Goal: Find contact information: Find contact information

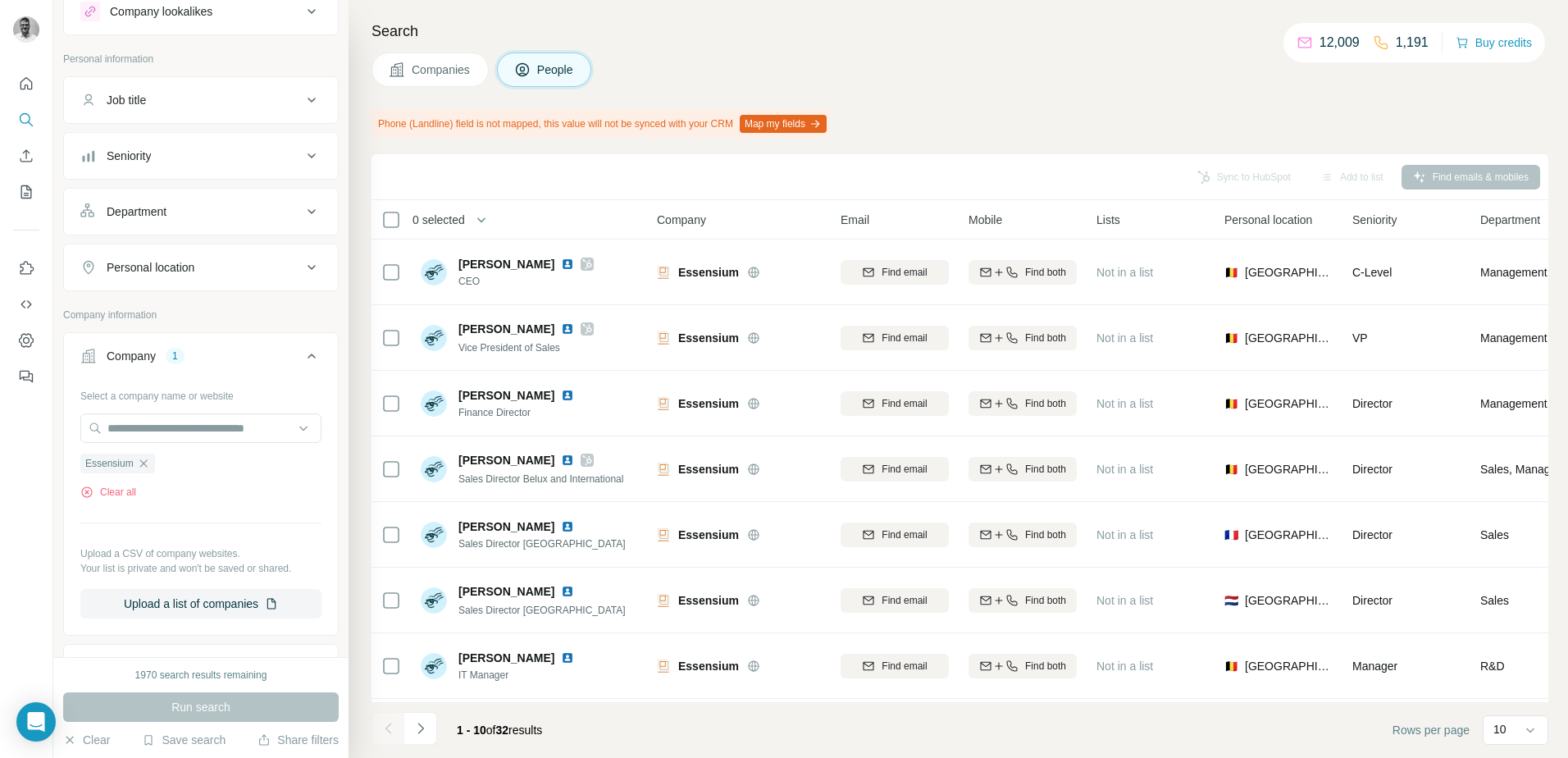
scroll to position [82, 0]
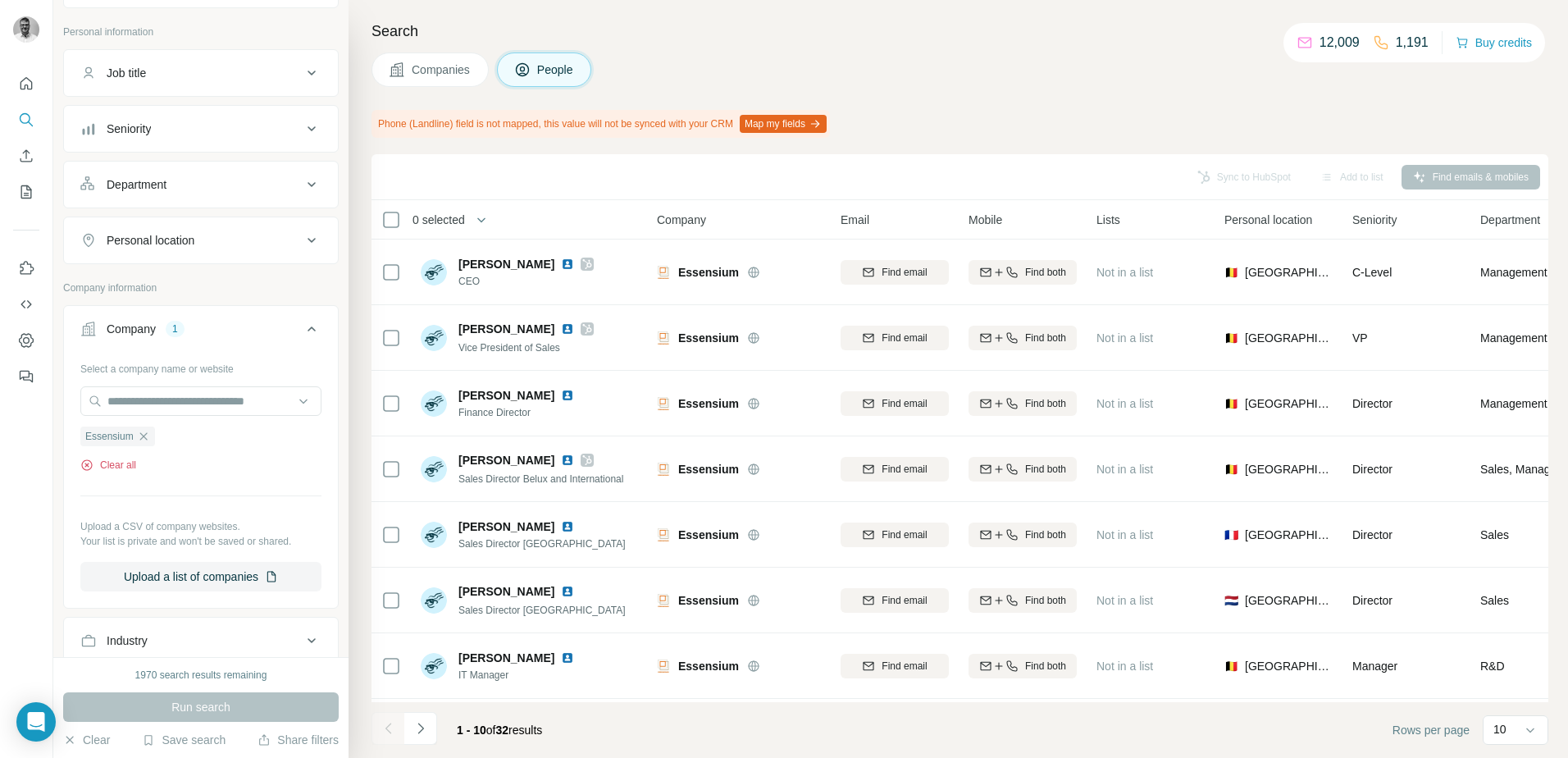
click at [133, 467] on button "Clear all" at bounding box center [108, 465] width 56 height 15
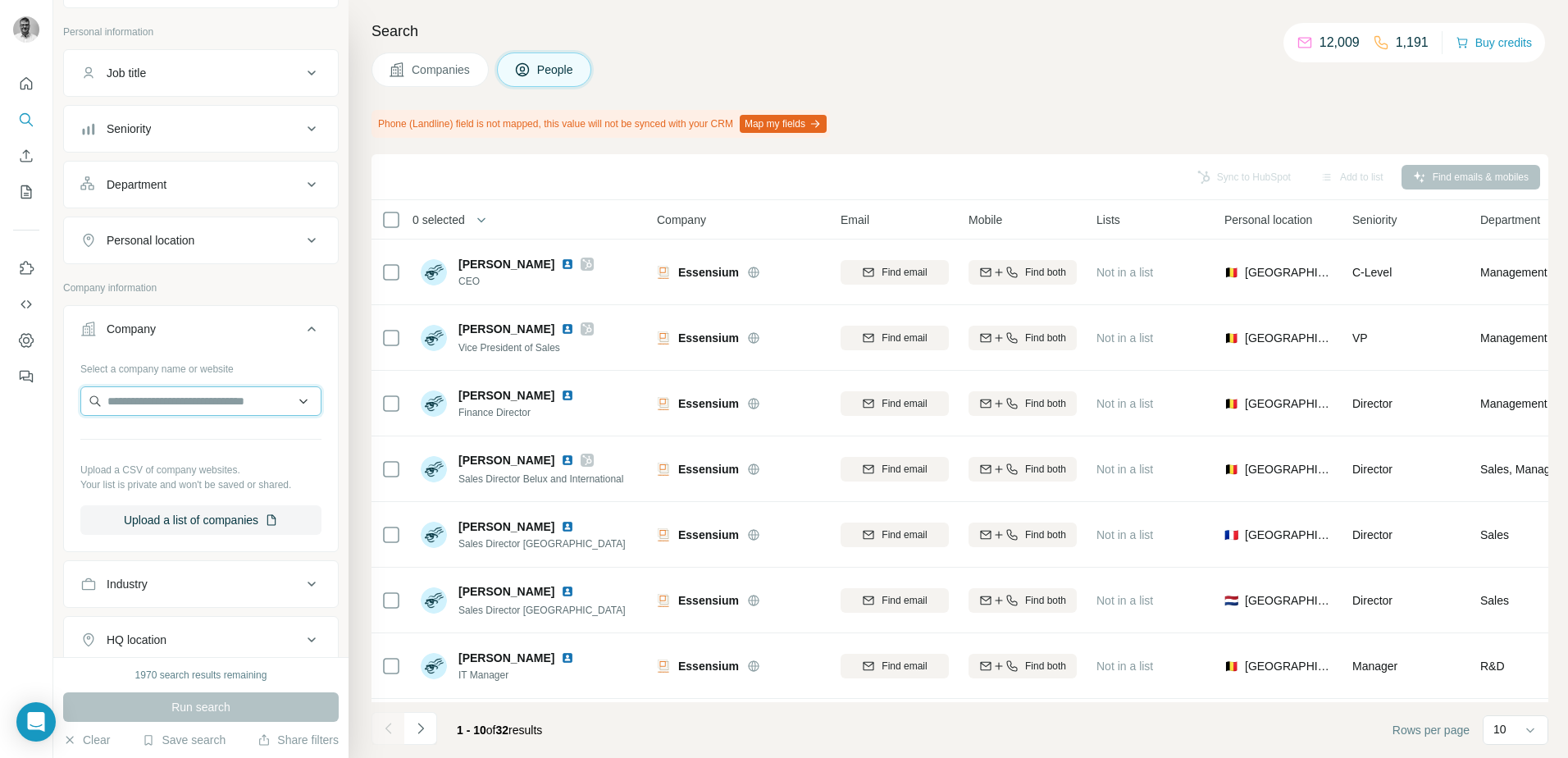
click at [157, 412] on input "text" at bounding box center [201, 400] width 241 height 29
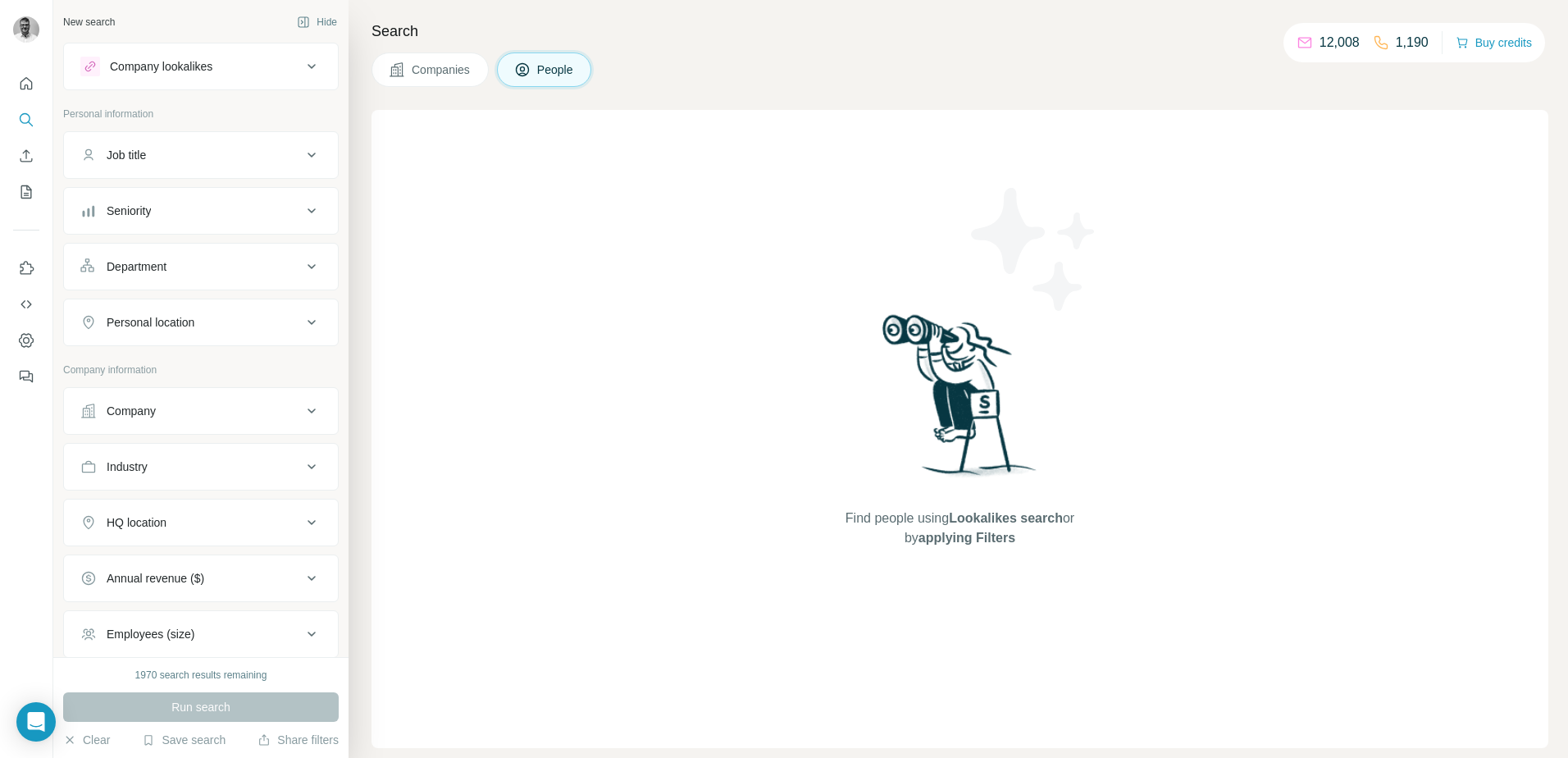
click at [156, 412] on div "Company" at bounding box center [131, 410] width 49 height 16
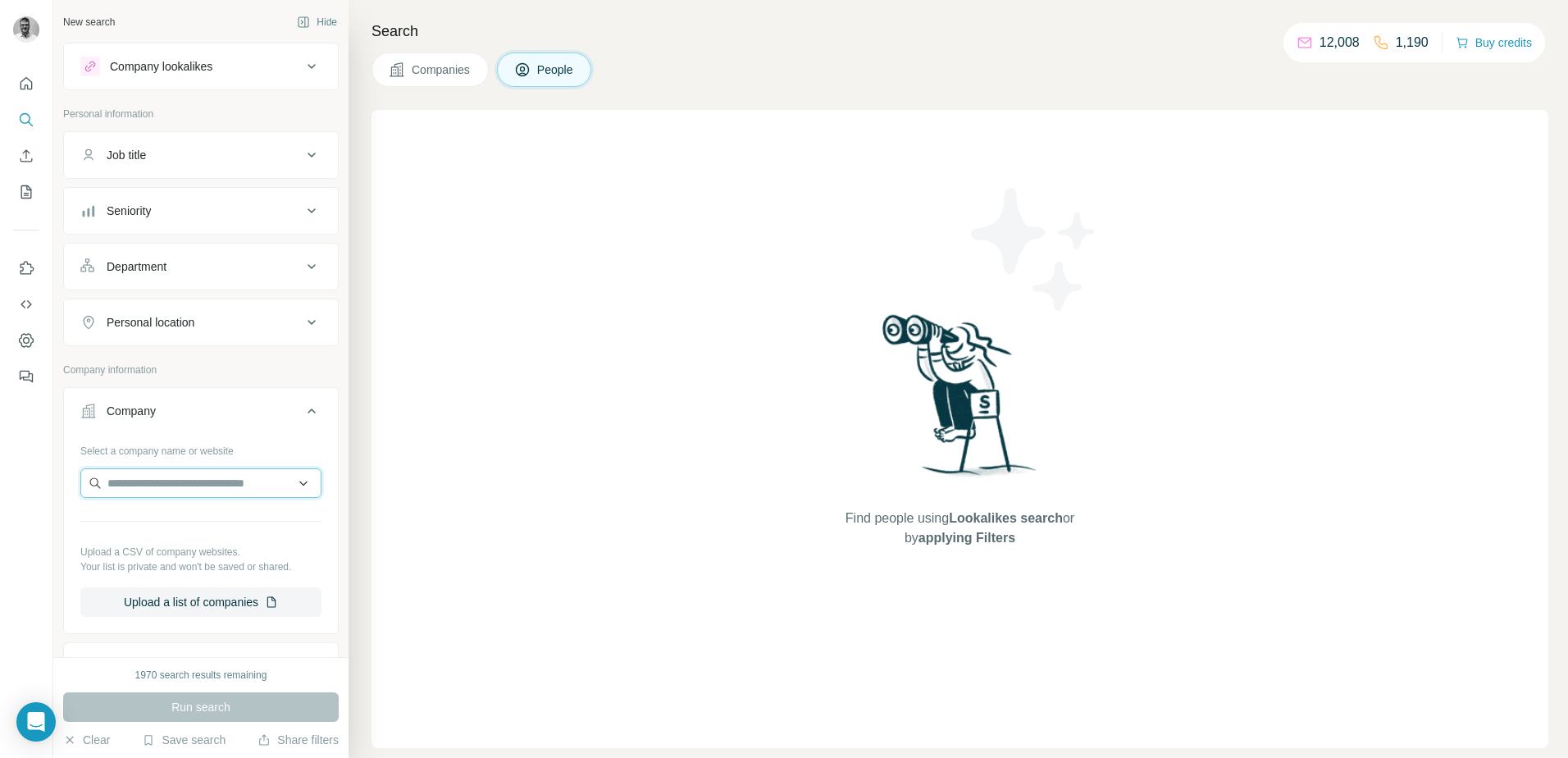
click at [131, 481] on input "text" at bounding box center [201, 483] width 241 height 29
type input "*"
type input "**********"
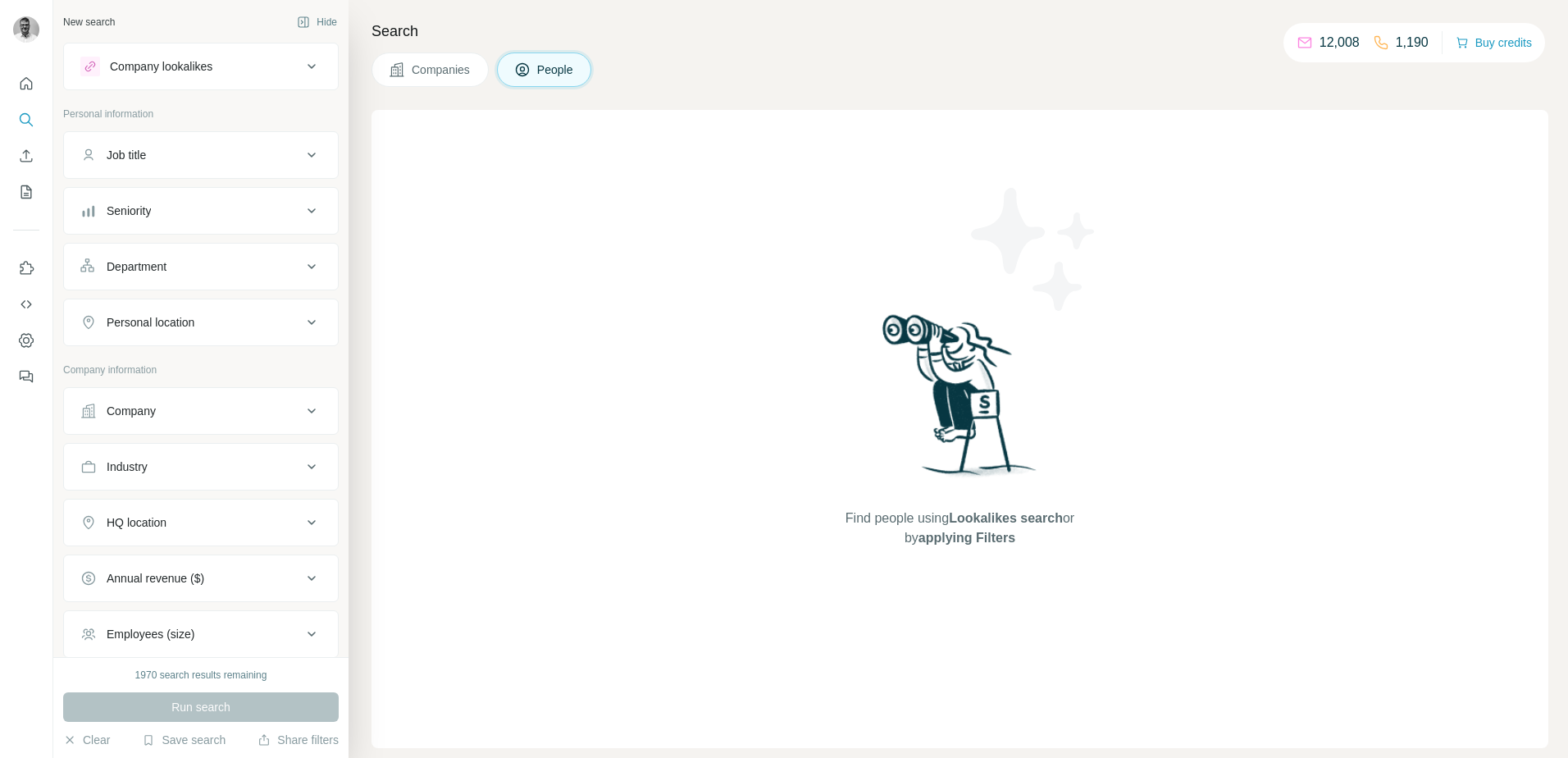
click at [196, 416] on div "Company" at bounding box center [191, 410] width 221 height 16
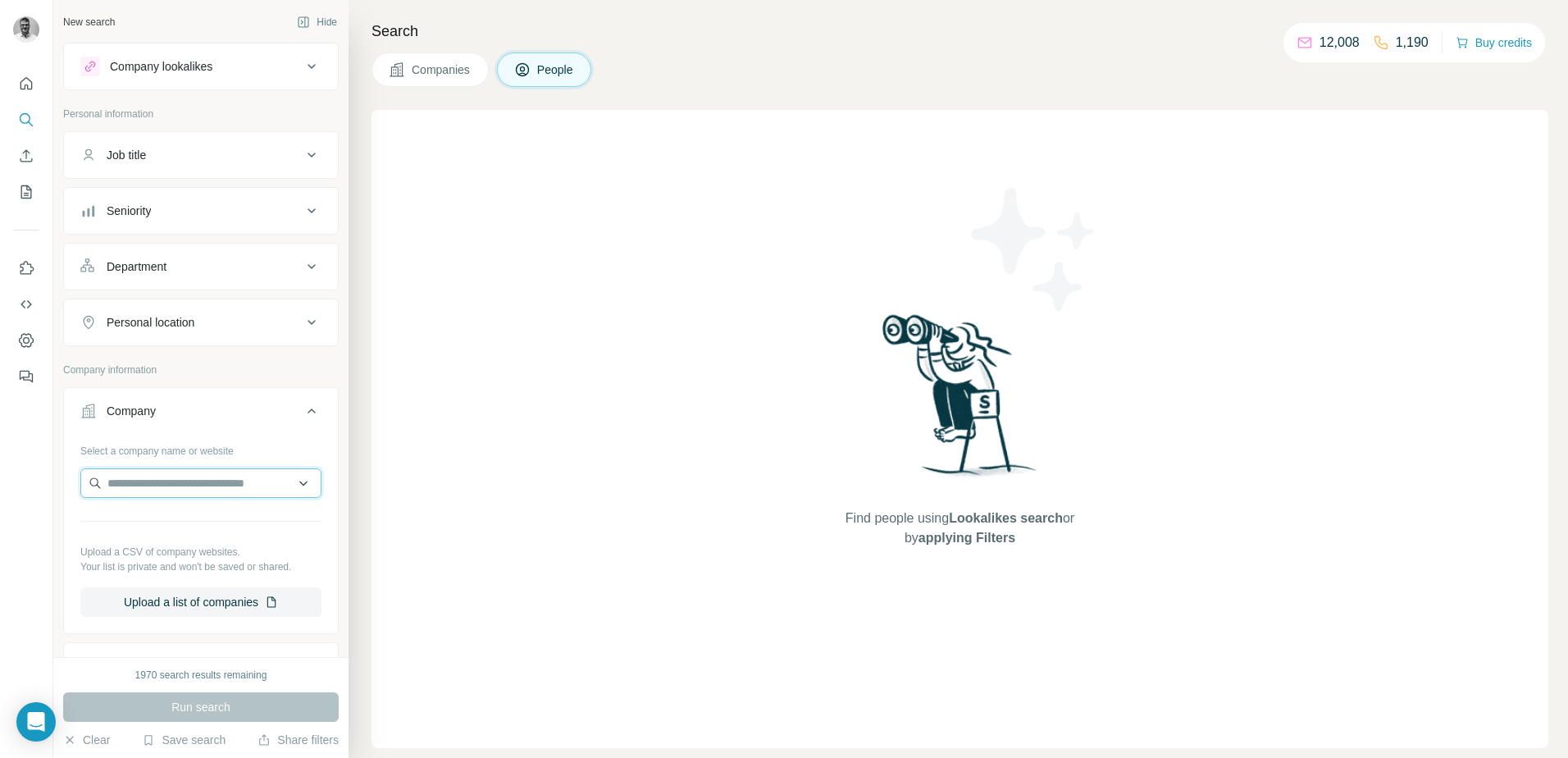
click at [195, 481] on input "text" at bounding box center [201, 483] width 241 height 29
type input "*"
click at [285, 424] on button "Company" at bounding box center [200, 414] width 274 height 46
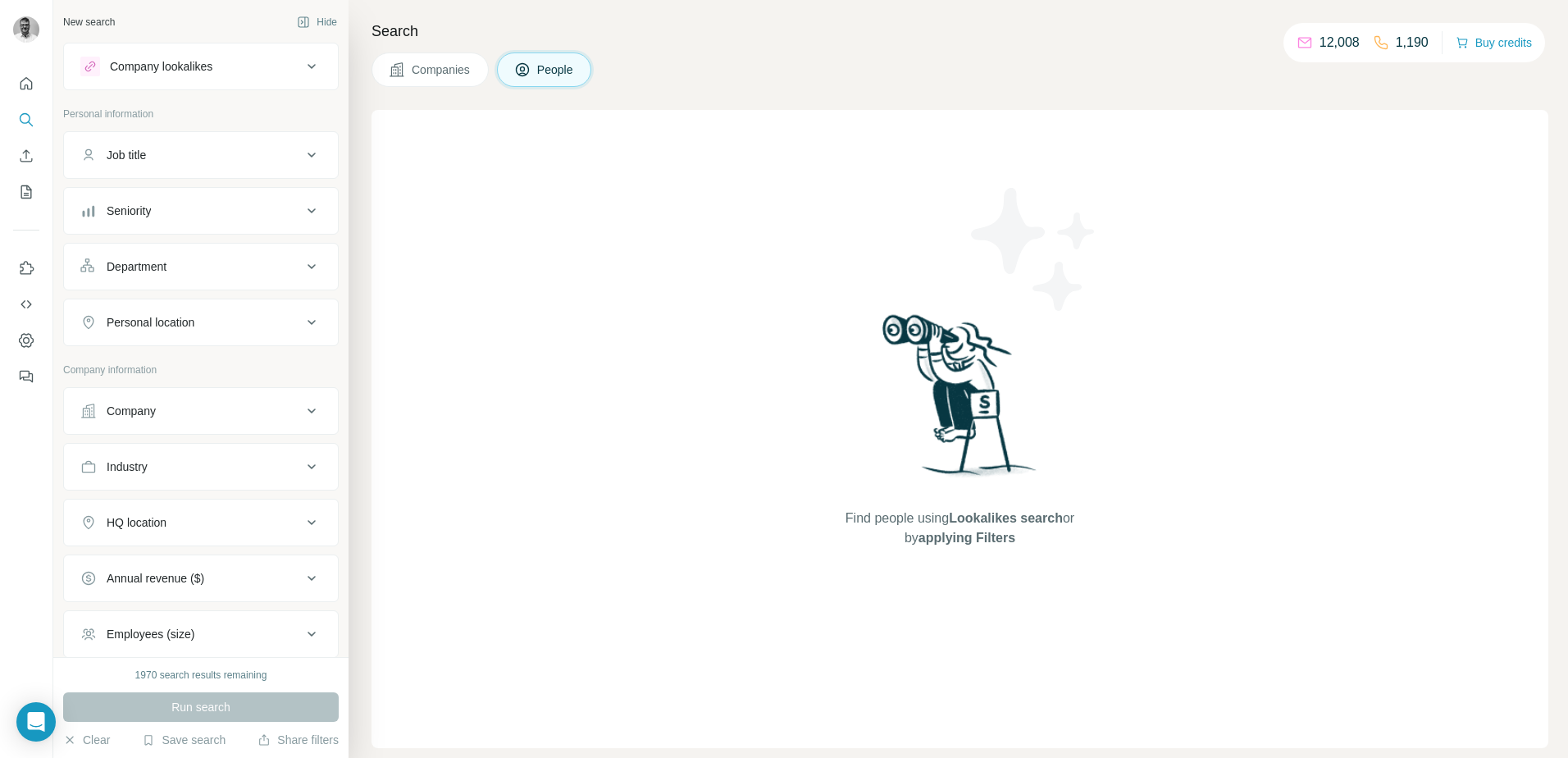
click at [302, 416] on icon at bounding box center [311, 411] width 20 height 20
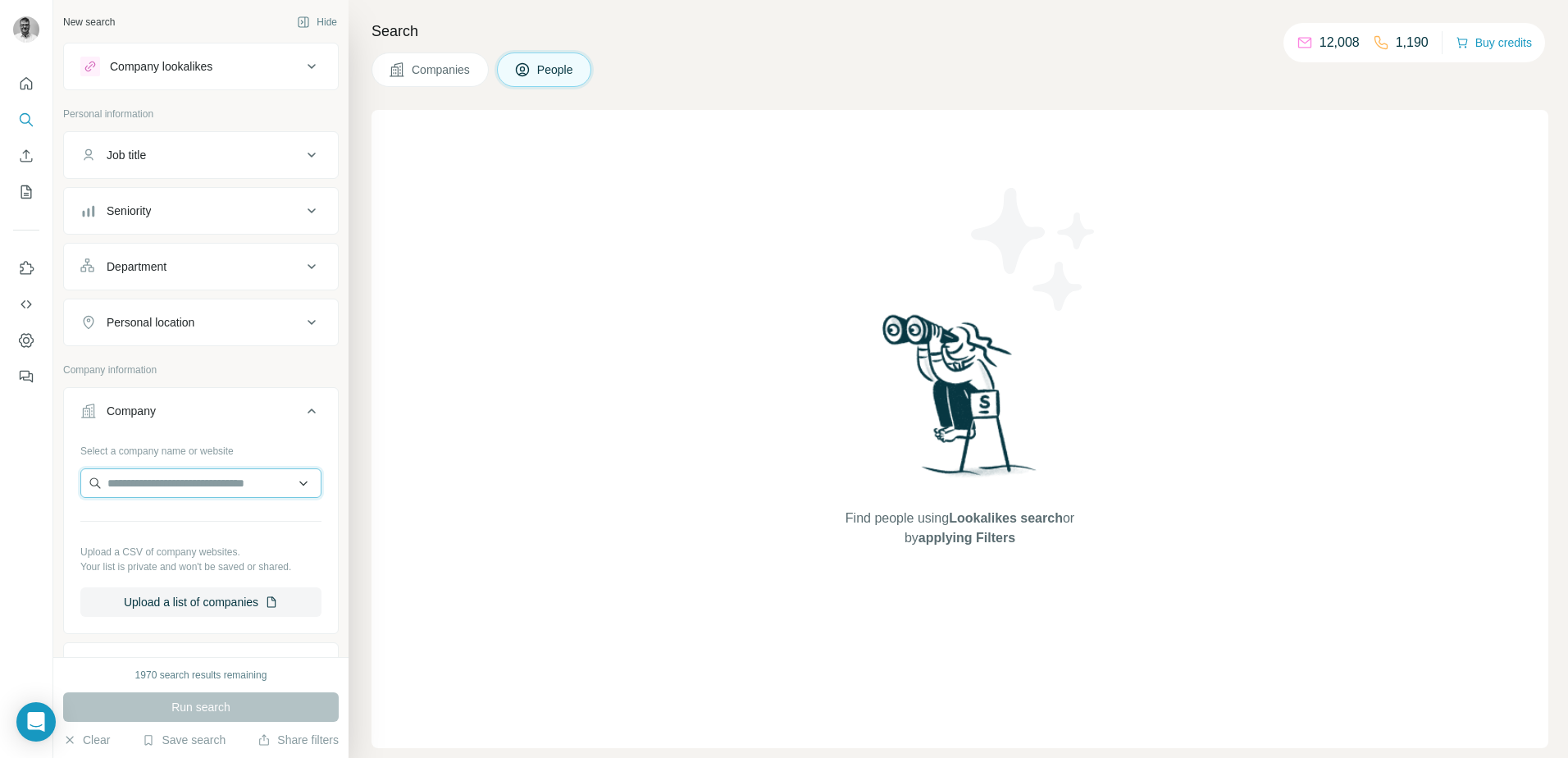
click at [230, 475] on input "text" at bounding box center [201, 483] width 241 height 29
type input "**********"
click at [218, 529] on p "safecontractor.com" at bounding box center [189, 536] width 124 height 15
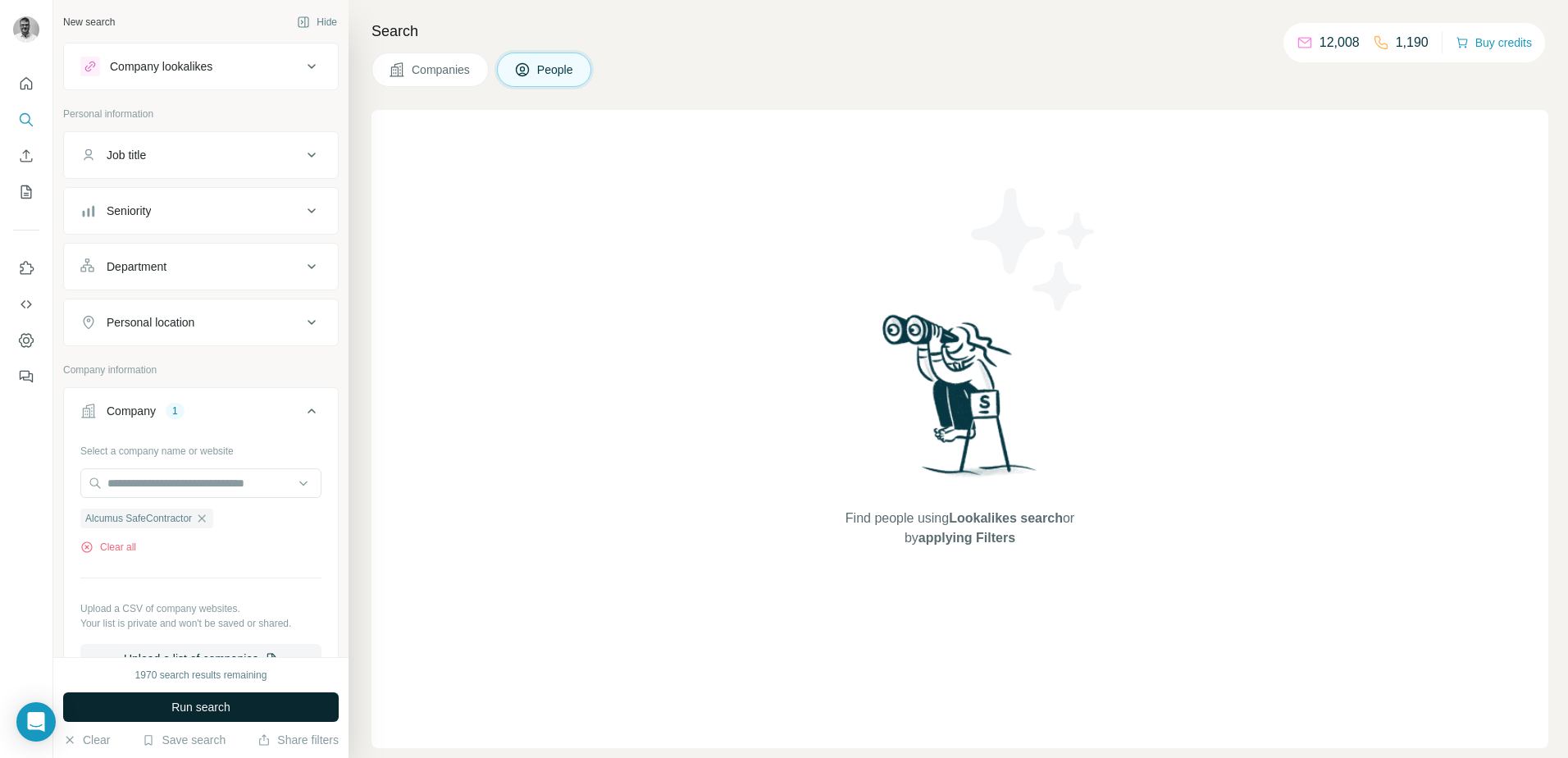
click at [212, 712] on span "Run search" at bounding box center [201, 706] width 59 height 16
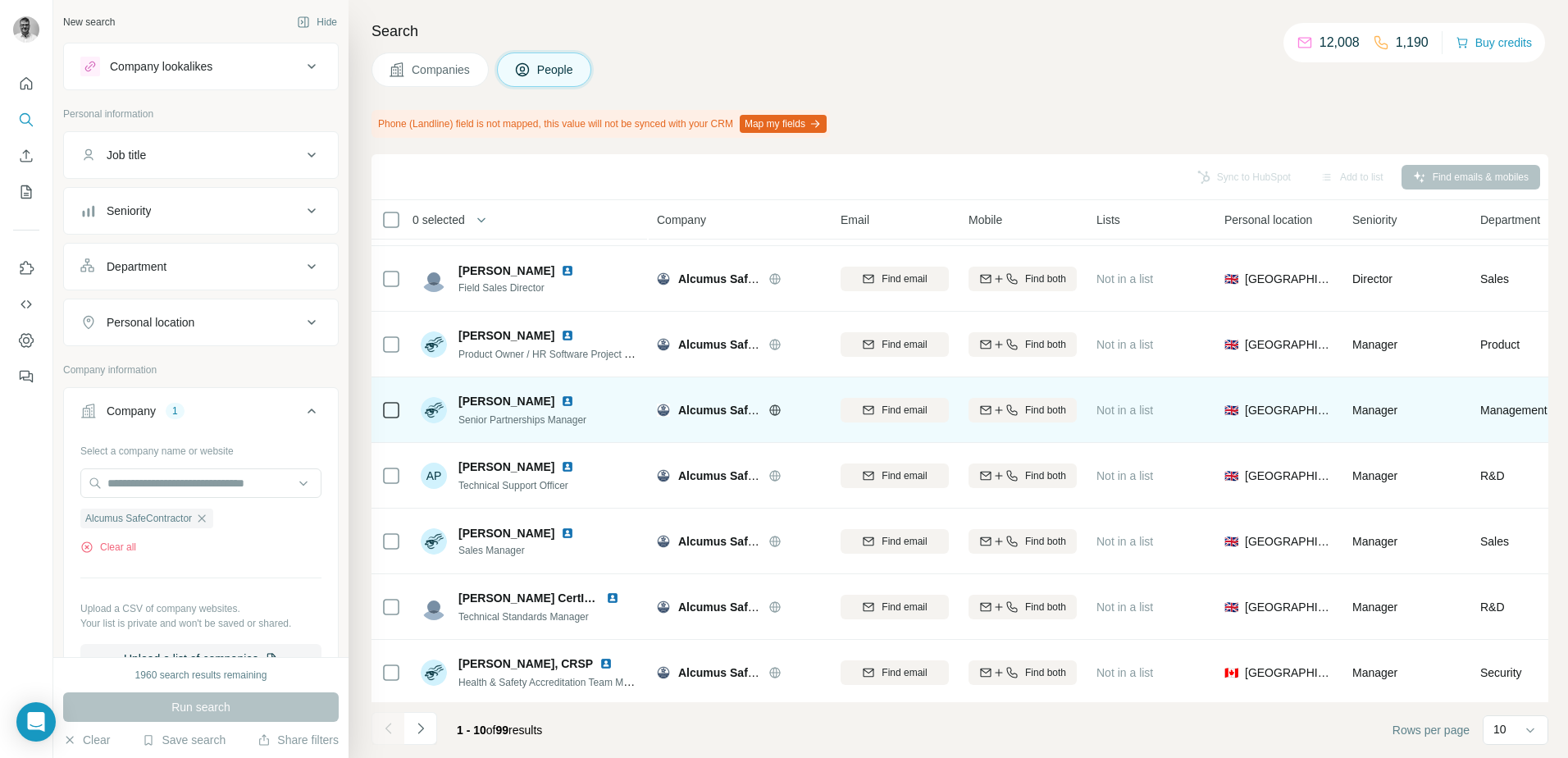
scroll to position [202, 0]
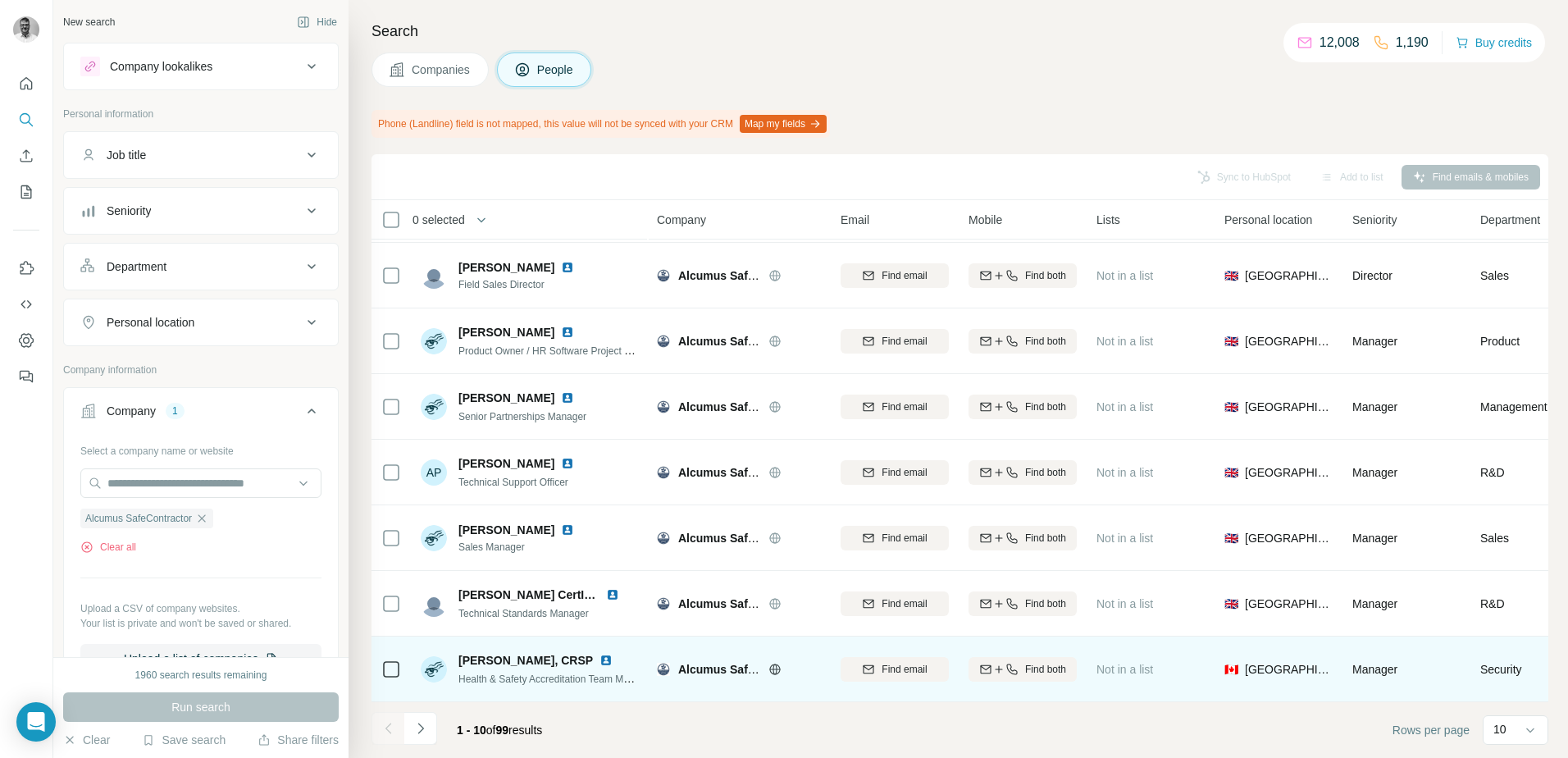
click at [614, 672] on span "Health & Safety Accreditation Team Manager" at bounding box center [556, 678] width 196 height 13
click at [621, 672] on span "Health & Safety Accreditation Team Manager" at bounding box center [556, 678] width 196 height 13
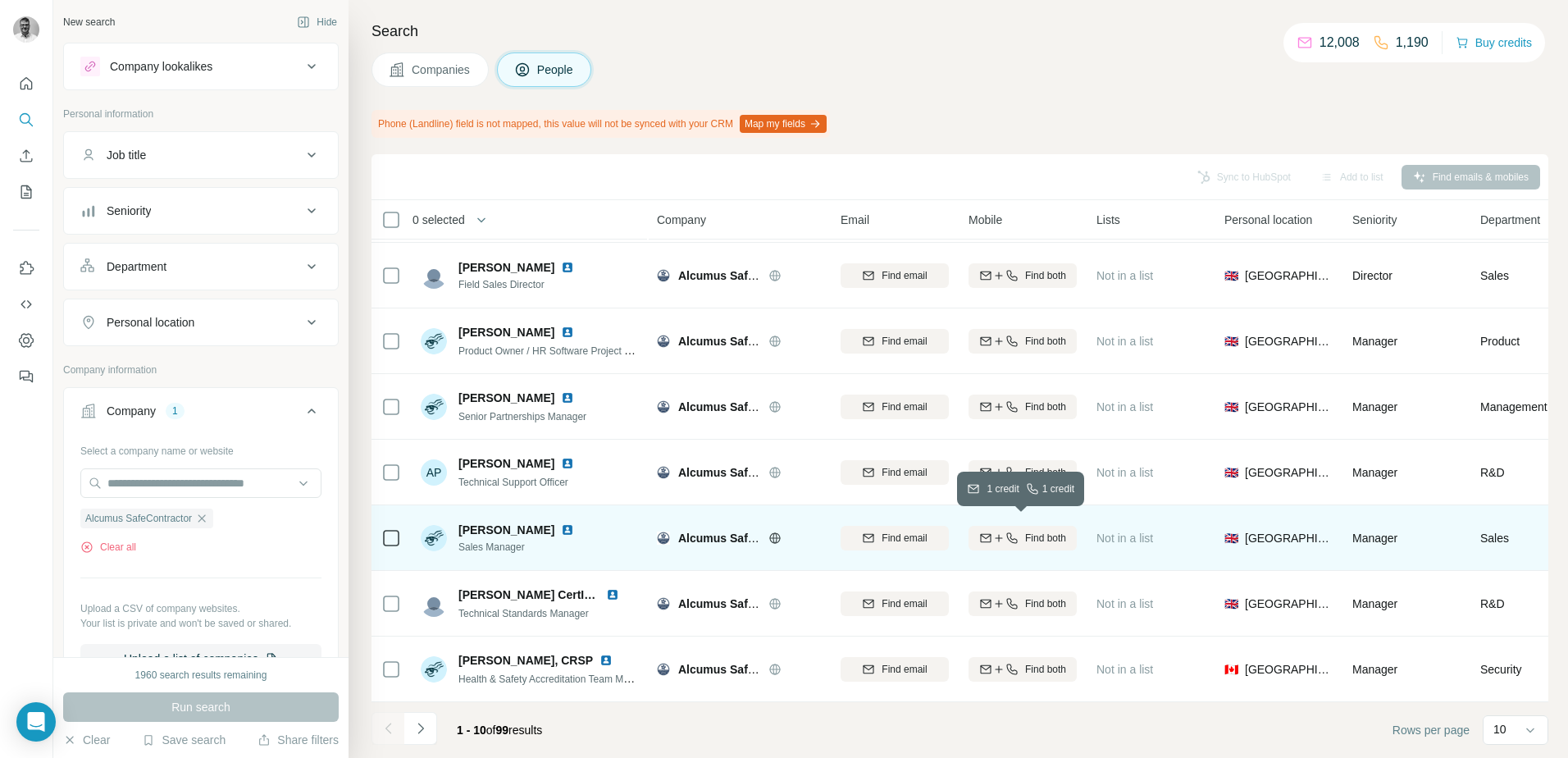
click at [1019, 531] on div "Find both" at bounding box center [1023, 538] width 108 height 15
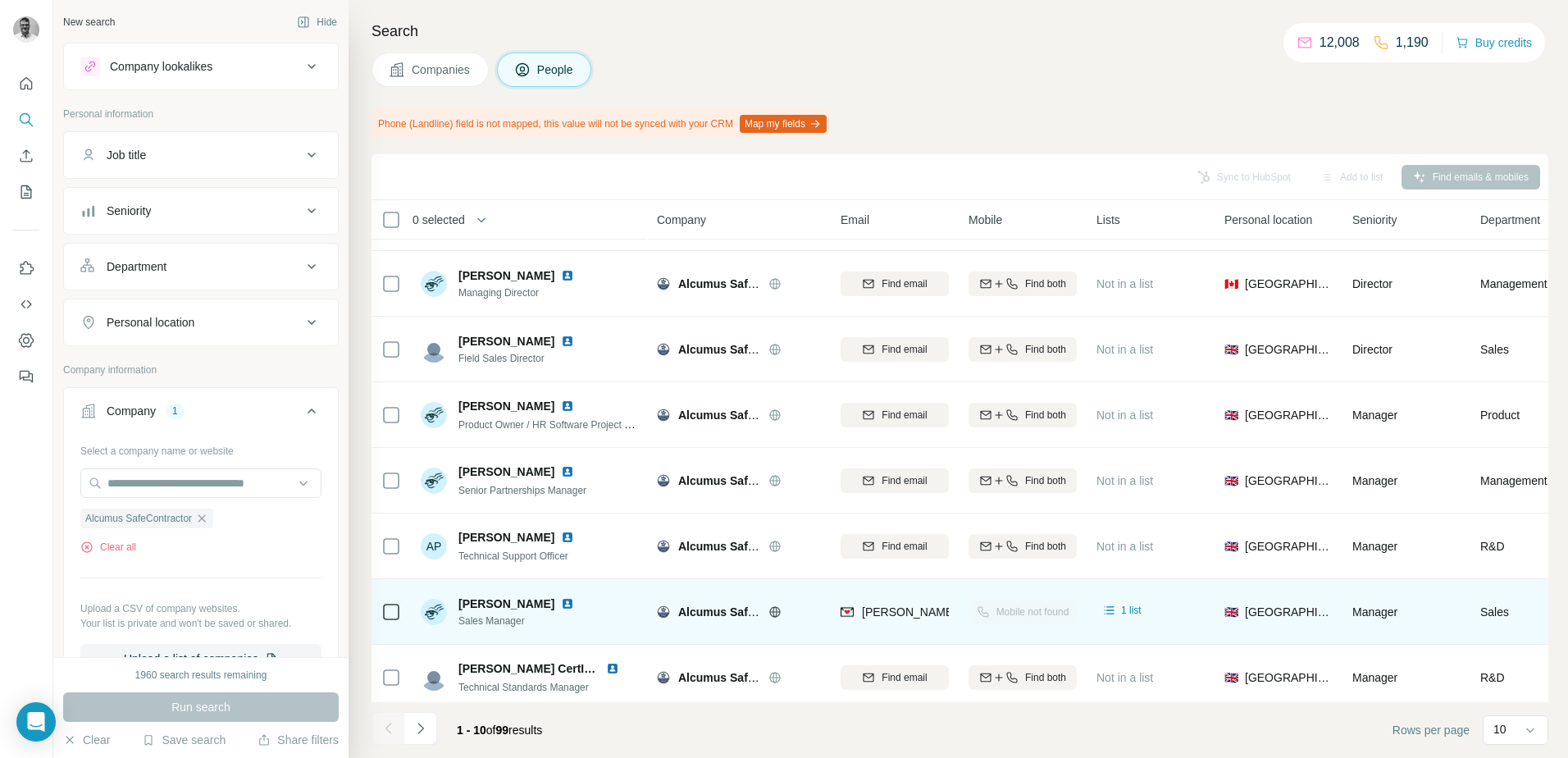
scroll to position [38, 0]
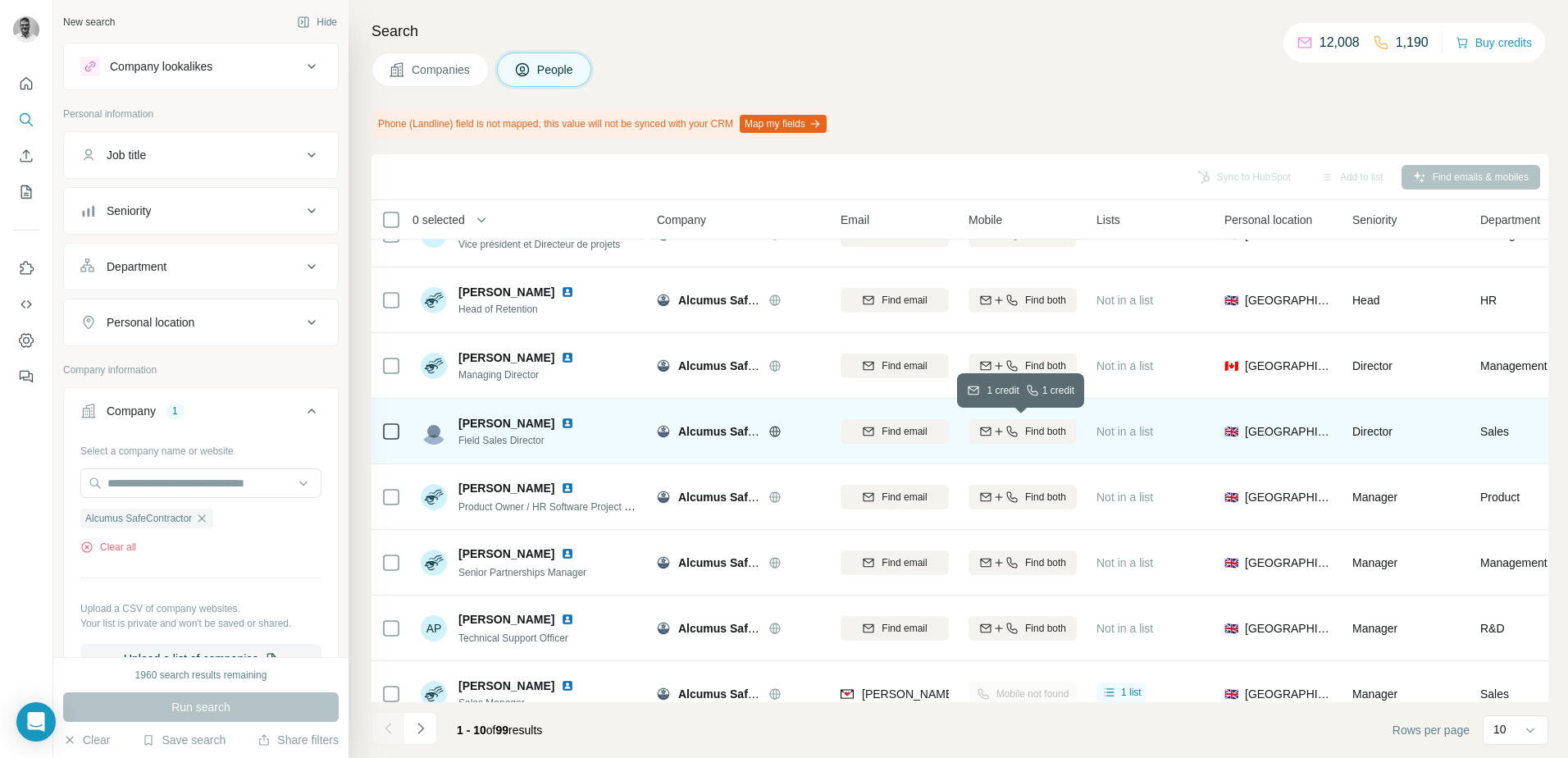
click at [1040, 430] on span "Find both" at bounding box center [1044, 432] width 41 height 15
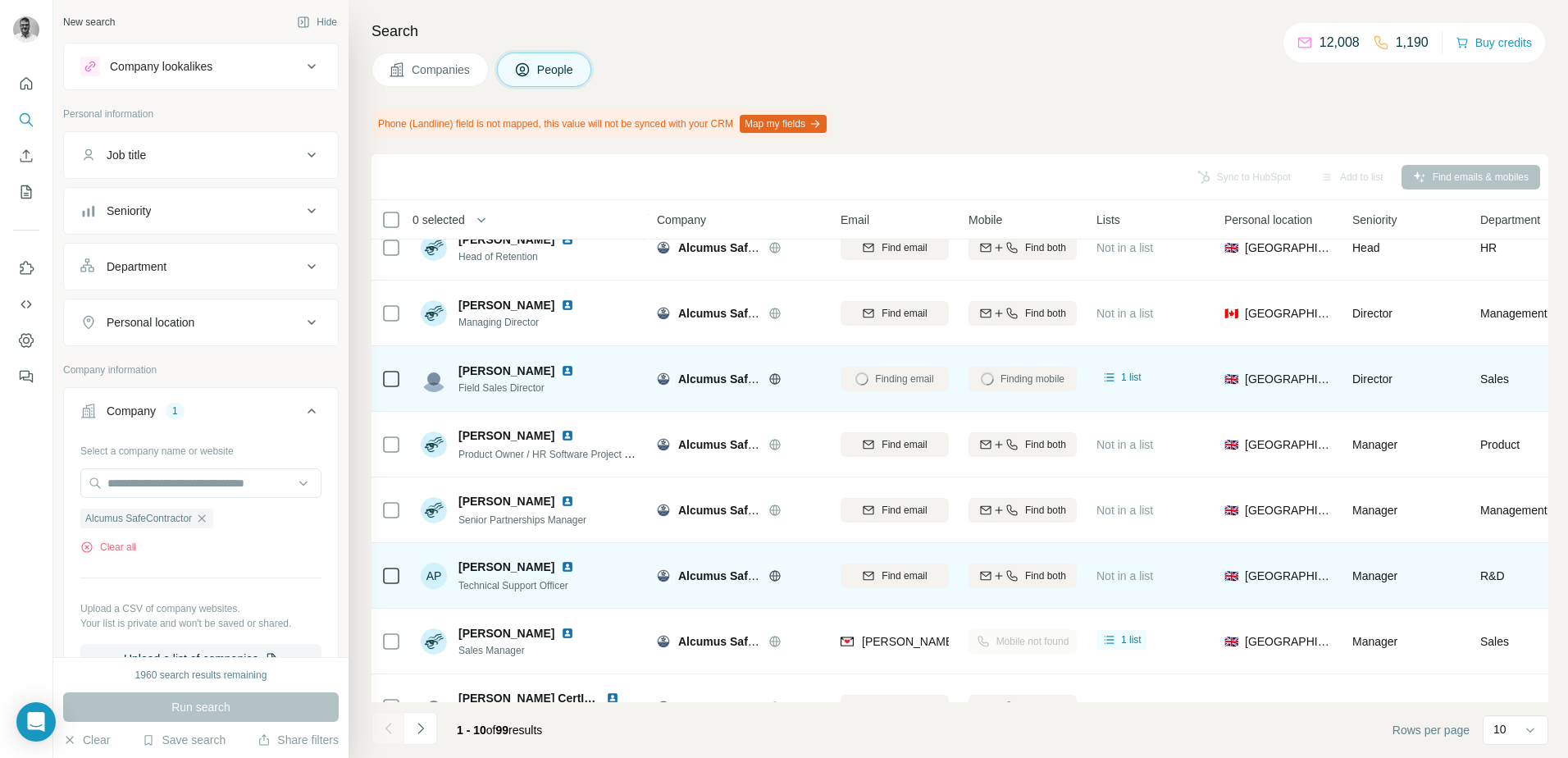
scroll to position [120, 0]
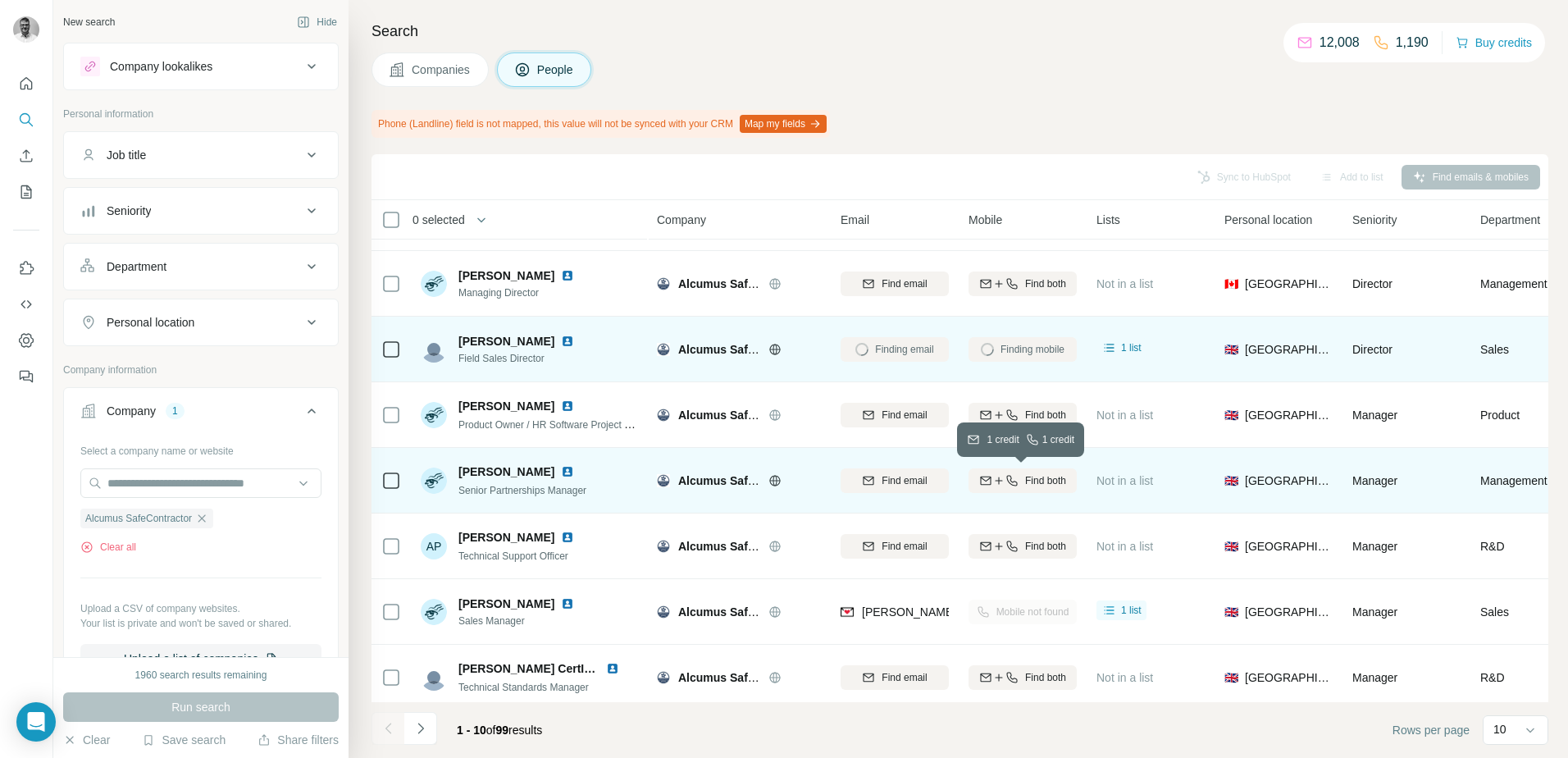
click at [1013, 481] on icon "button" at bounding box center [1012, 481] width 13 height 13
drag, startPoint x: 987, startPoint y: 489, endPoint x: 1090, endPoint y: 490, distance: 103.0
click at [0, 0] on tr "Amanda Reynolds Senior Partnerships Manager Alcumus SafeContractor amanda.reyno…" at bounding box center [0, 0] width 0 height 0
copy tr "+447540314935"
drag, startPoint x: 861, startPoint y: 493, endPoint x: 964, endPoint y: 487, distance: 103.2
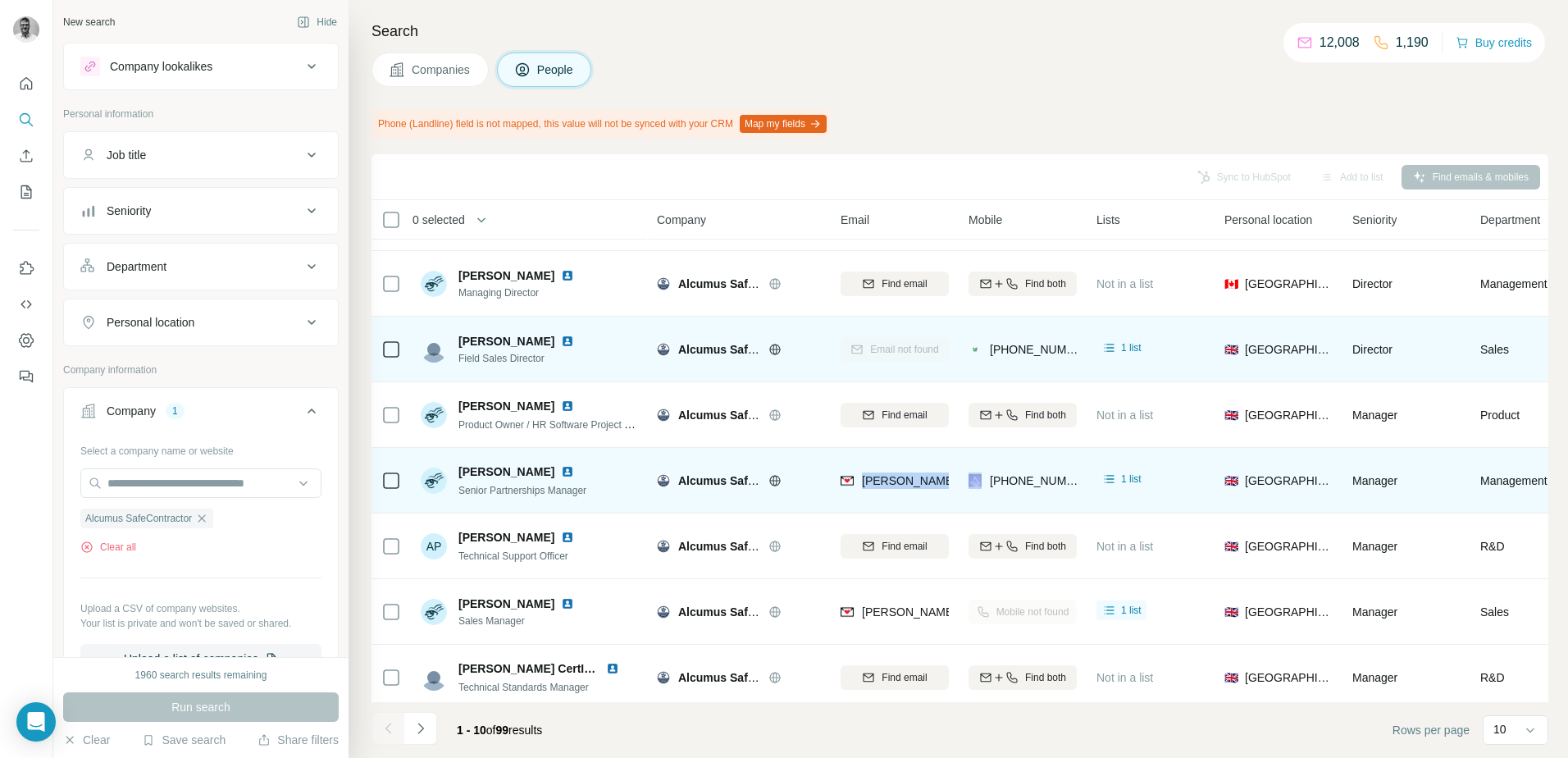
click at [0, 0] on tr "Amanda Reynolds Senior Partnerships Manager Alcumus SafeContractor amanda.reyno…" at bounding box center [0, 0] width 0 height 0
copy span "amanda.reynolds@alcumus.com"
drag, startPoint x: 996, startPoint y: 490, endPoint x: 1089, endPoint y: 483, distance: 93.3
click at [0, 0] on tr "Amanda Reynolds Senior Partnerships Manager Alcumus SafeContractor amanda.reyno…" at bounding box center [0, 0] width 0 height 0
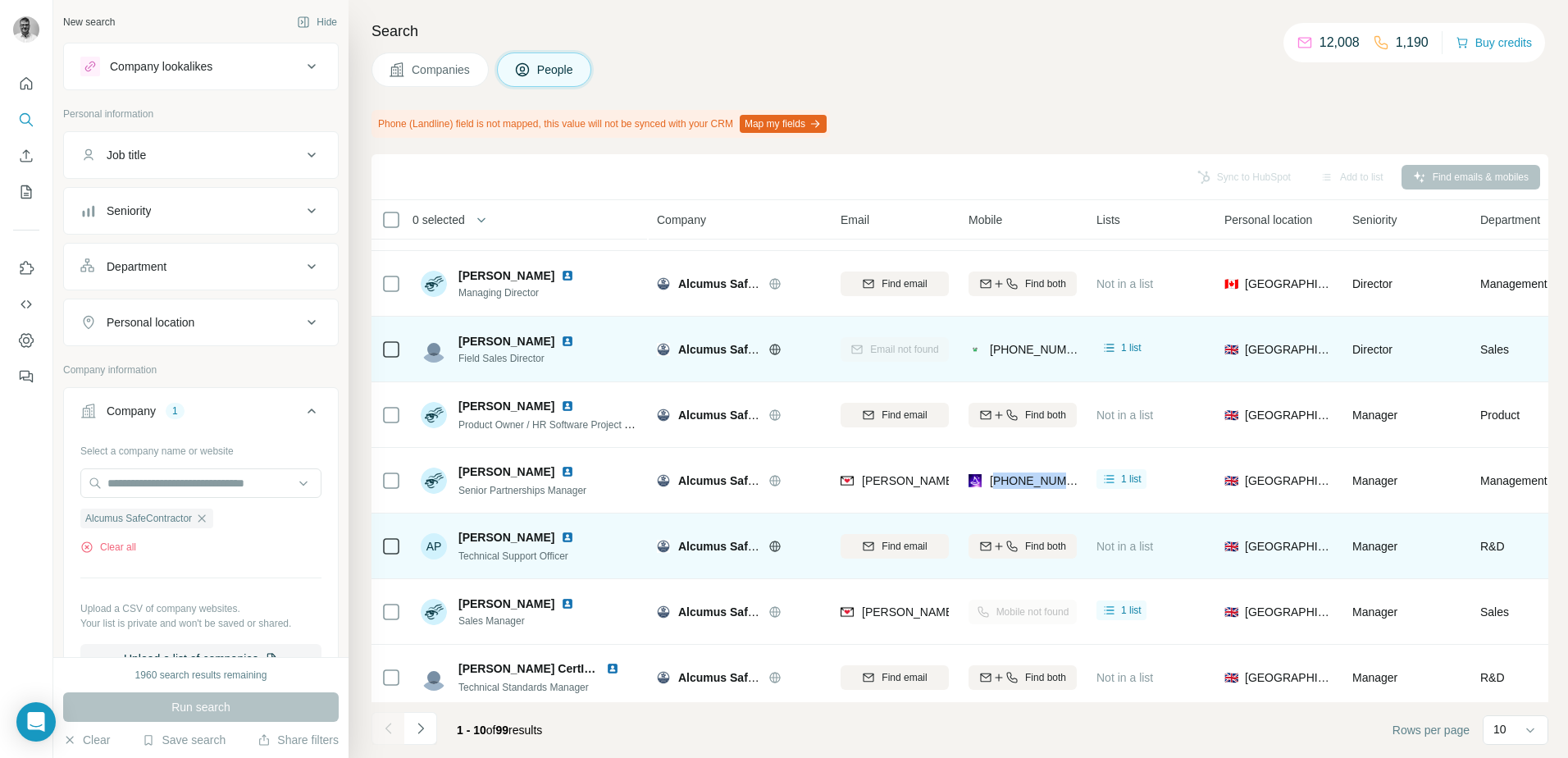
copy tr "447540314935"
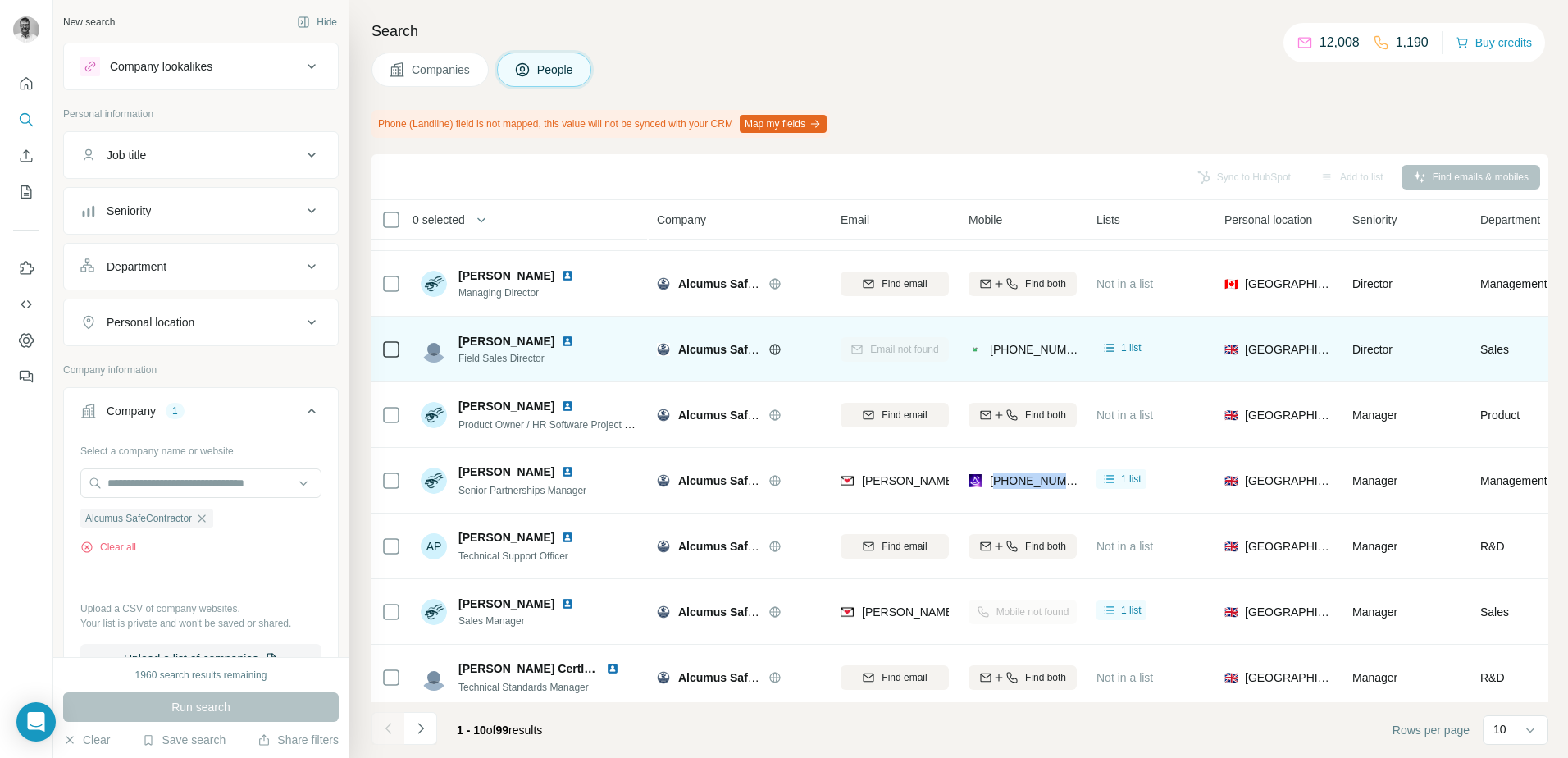
click at [1094, 145] on div "Search Companies People Phone (Landline) field is not mapped, this value will n…" at bounding box center [957, 379] width 1219 height 758
